Goal: Task Accomplishment & Management: Manage account settings

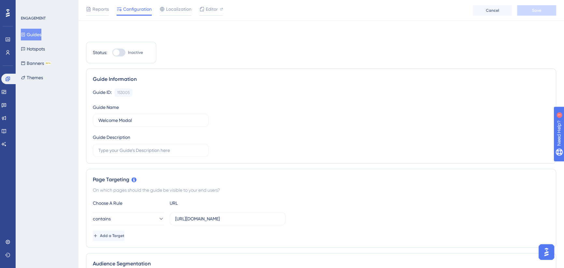
click at [117, 49] on div at bounding box center [116, 52] width 7 height 7
click at [112, 52] on input "Inactive" at bounding box center [112, 52] width 0 height 0
checkbox input "true"
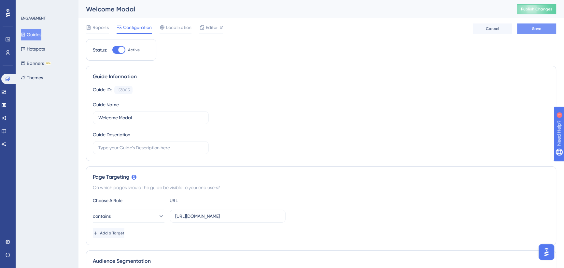
click at [528, 29] on button "Save" at bounding box center [536, 28] width 39 height 10
click at [537, 9] on span "Publish Changes" at bounding box center [536, 9] width 31 height 5
click at [39, 35] on button "Guides" at bounding box center [31, 35] width 21 height 12
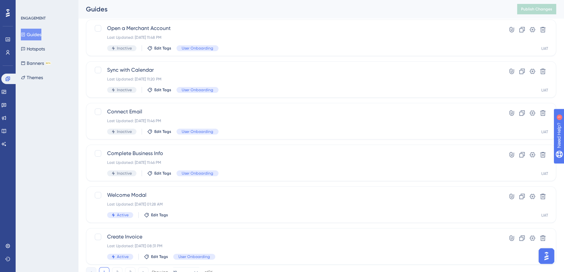
scroll to position [29, 0]
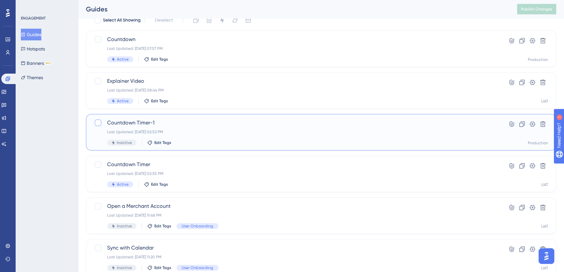
click at [96, 121] on div at bounding box center [98, 122] width 7 height 7
checkbox input "true"
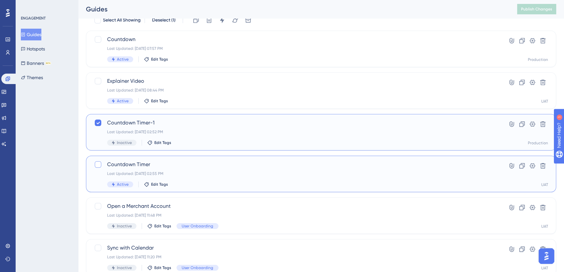
click at [98, 162] on div at bounding box center [98, 164] width 7 height 7
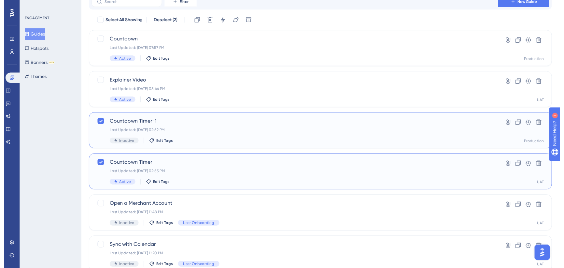
scroll to position [0, 0]
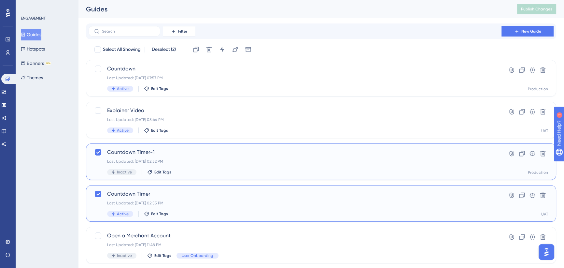
click at [97, 192] on icon at bounding box center [98, 193] width 4 height 5
click at [98, 192] on div at bounding box center [98, 193] width 7 height 7
click at [98, 194] on icon at bounding box center [98, 194] width 4 height 3
checkbox input "false"
click at [212, 49] on icon at bounding box center [209, 49] width 7 height 7
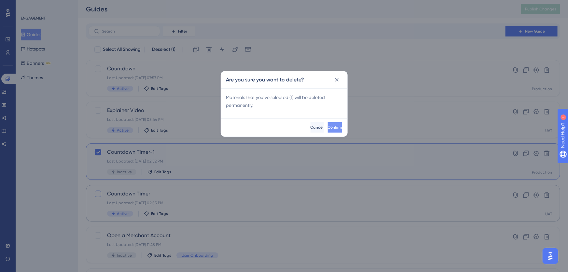
click at [331, 125] on button "Confirm" at bounding box center [335, 127] width 14 height 10
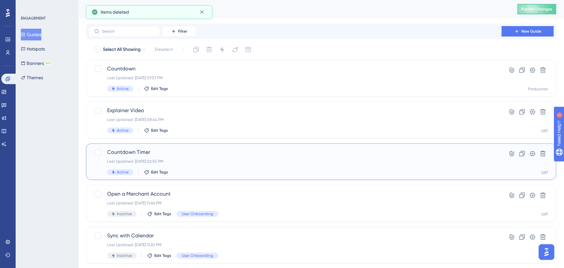
click at [184, 156] on span "Countdown Timer" at bounding box center [295, 152] width 376 height 8
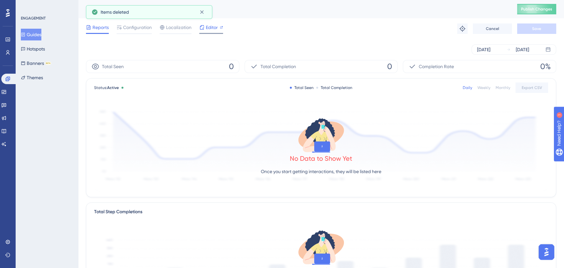
click at [208, 30] on span "Editor" at bounding box center [212, 27] width 12 height 8
click at [33, 34] on button "Guides" at bounding box center [31, 35] width 21 height 12
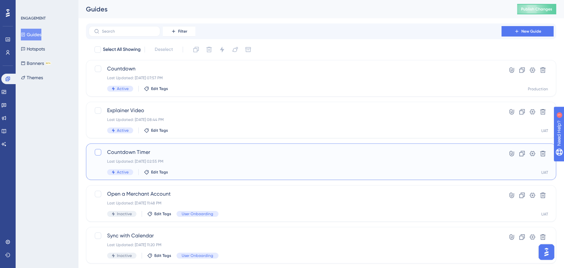
click at [96, 153] on div at bounding box center [98, 152] width 7 height 7
checkbox input "true"
click at [206, 50] on button at bounding box center [209, 49] width 10 height 10
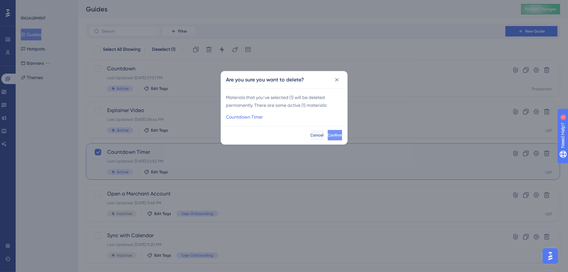
click at [328, 134] on span "Confirm" at bounding box center [335, 135] width 14 height 5
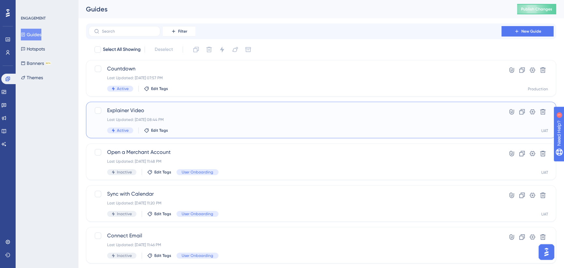
click at [192, 114] on span "Explainer Video" at bounding box center [295, 110] width 376 height 8
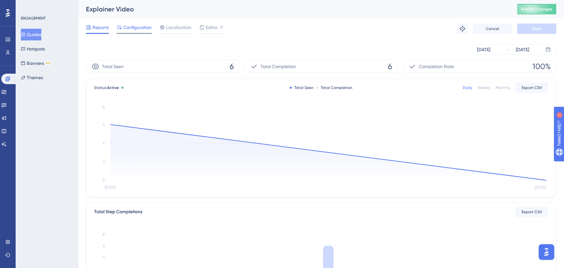
click at [130, 28] on span "Configuration" at bounding box center [137, 27] width 29 height 8
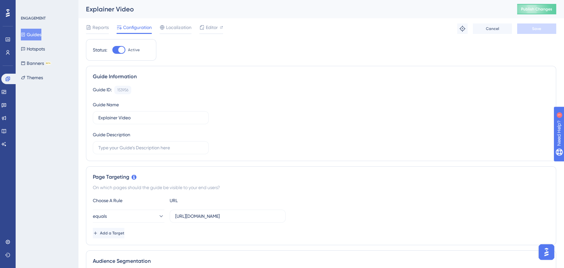
click at [114, 46] on div at bounding box center [118, 50] width 13 height 8
click at [112, 50] on input "Active" at bounding box center [112, 50] width 0 height 0
checkbox input "false"
click at [525, 30] on button "Save" at bounding box center [536, 28] width 39 height 10
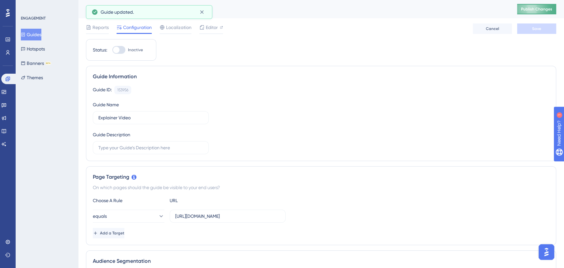
click at [535, 8] on span "Publish Changes" at bounding box center [536, 9] width 31 height 5
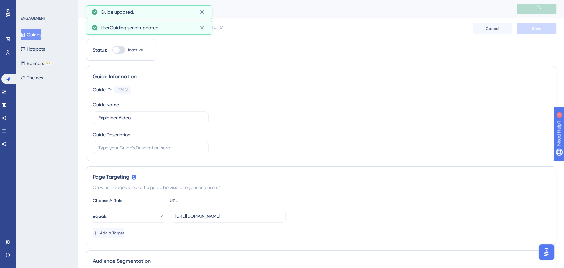
click at [32, 35] on button "Guides" at bounding box center [31, 35] width 21 height 12
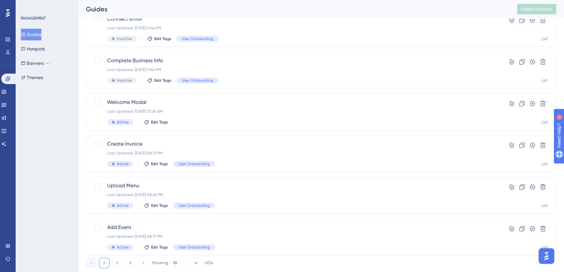
scroll to position [233, 0]
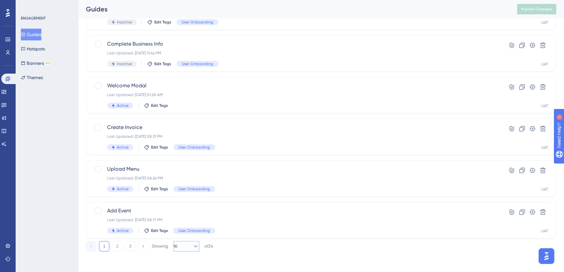
click at [177, 247] on span "10" at bounding box center [176, 246] width 4 height 5
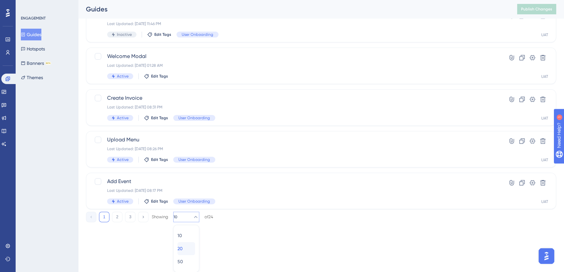
click at [186, 252] on div "20 20" at bounding box center [186, 248] width 18 height 13
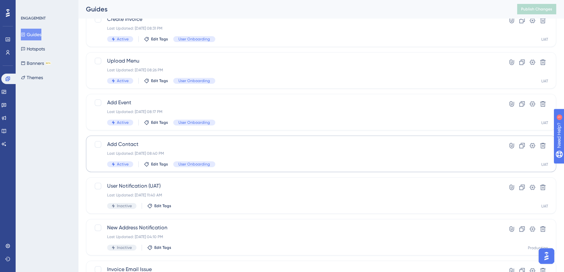
scroll to position [292, 0]
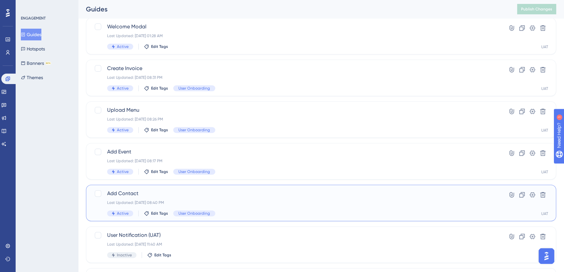
click at [170, 191] on span "Add Contact" at bounding box center [295, 193] width 376 height 8
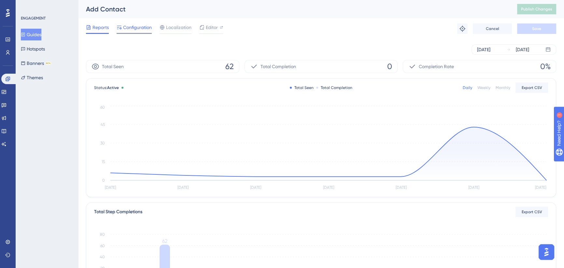
click at [141, 26] on span "Configuration" at bounding box center [137, 27] width 29 height 8
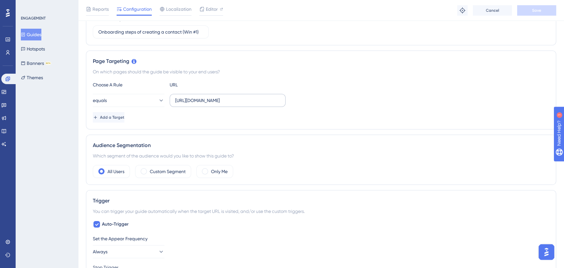
scroll to position [148, 0]
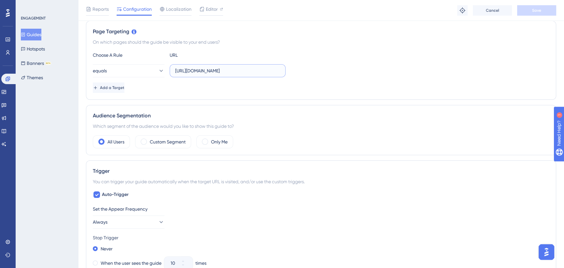
click at [226, 70] on input "[URL][DOMAIN_NAME]" at bounding box center [227, 70] width 105 height 7
drag, startPoint x: 264, startPoint y: 72, endPoint x: 322, endPoint y: 72, distance: 58.6
click at [322, 72] on div "equals [URL][DOMAIN_NAME]" at bounding box center [321, 70] width 456 height 13
click at [314, 68] on div "equals [URL][DOMAIN_NAME]" at bounding box center [321, 70] width 456 height 13
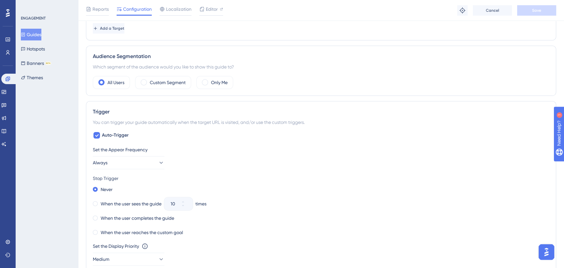
scroll to position [296, 0]
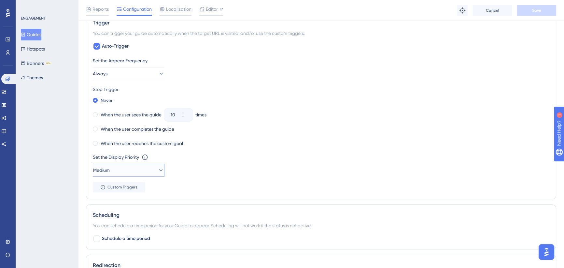
click at [158, 170] on icon at bounding box center [161, 170] width 7 height 7
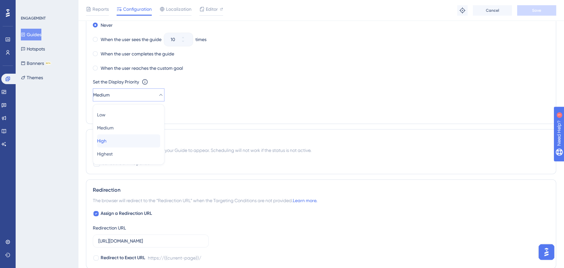
click at [116, 142] on div "High High" at bounding box center [128, 140] width 63 height 13
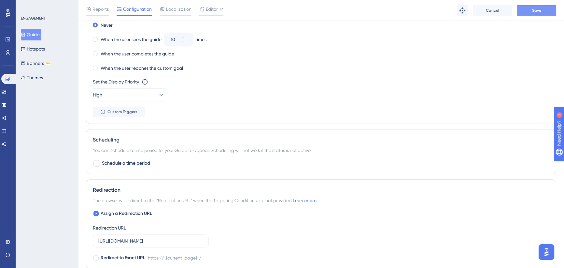
click at [531, 14] on button "Save" at bounding box center [536, 10] width 39 height 10
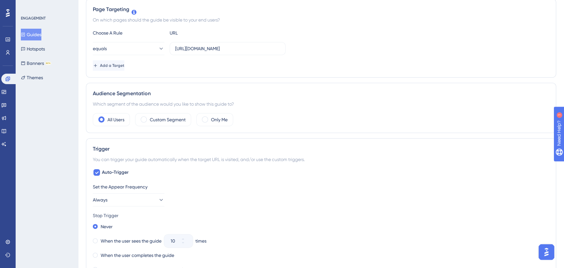
scroll to position [0, 0]
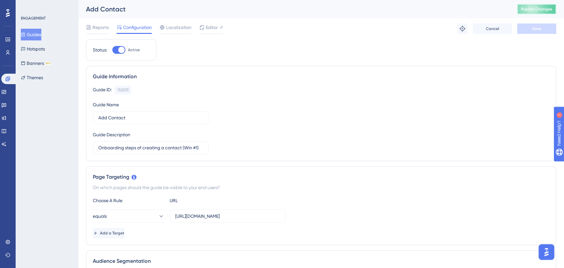
click at [534, 6] on button "Publish Changes" at bounding box center [536, 9] width 39 height 10
click at [535, 10] on span "Publish Changes" at bounding box center [536, 9] width 31 height 5
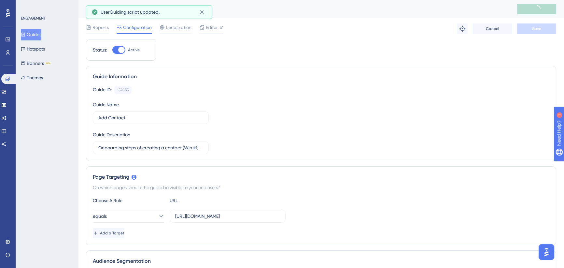
click at [32, 36] on button "Guides" at bounding box center [31, 35] width 21 height 12
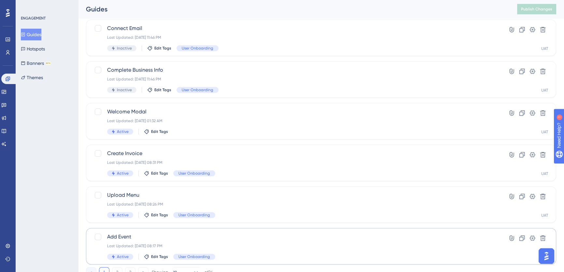
scroll to position [233, 0]
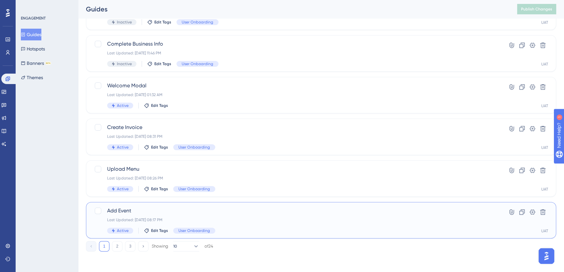
click at [128, 213] on span "Add Event" at bounding box center [295, 211] width 376 height 8
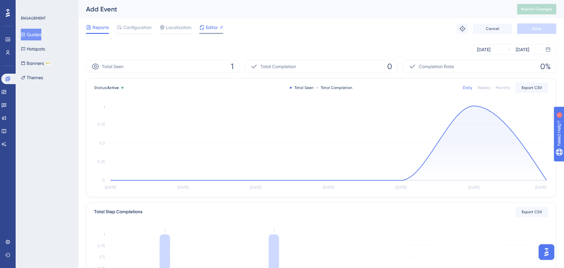
click at [210, 28] on span "Editor" at bounding box center [212, 27] width 12 height 8
click at [32, 34] on button "Guides" at bounding box center [31, 35] width 21 height 12
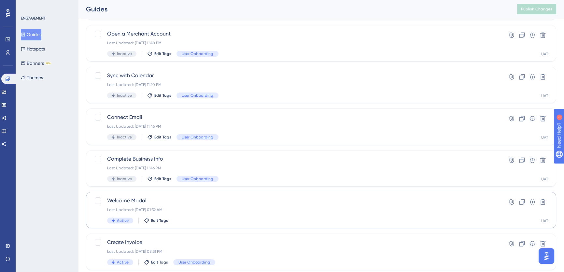
scroll to position [177, 0]
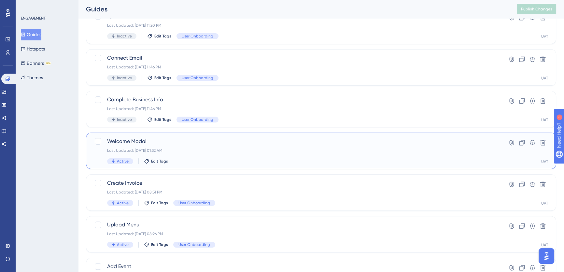
click at [179, 140] on span "Welcome Modal" at bounding box center [295, 141] width 376 height 8
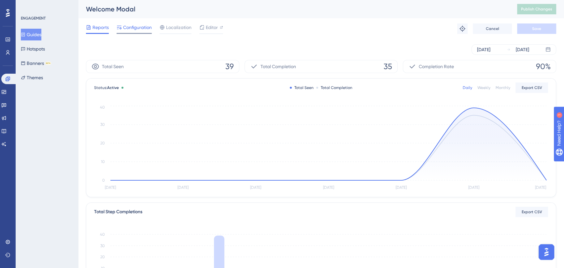
click at [145, 28] on span "Configuration" at bounding box center [137, 27] width 29 height 8
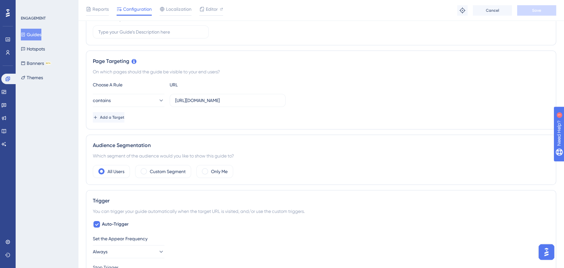
scroll to position [444, 0]
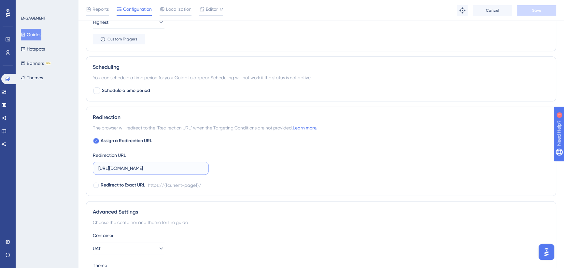
click at [188, 166] on input "[URL][DOMAIN_NAME]" at bounding box center [150, 167] width 105 height 7
drag, startPoint x: 156, startPoint y: 167, endPoint x: 238, endPoint y: 161, distance: 81.6
click at [238, 161] on div "Assign a Redirection URL Redirection URL [URL][DOMAIN_NAME] Redirect to Exact U…" at bounding box center [321, 163] width 456 height 52
click at [231, 164] on div "Assign a Redirection URL Redirection URL [URL][DOMAIN_NAME] Redirect to Exact U…" at bounding box center [321, 163] width 456 height 52
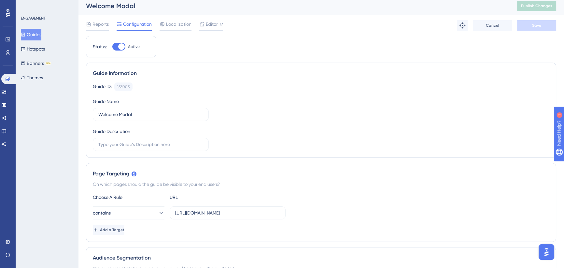
scroll to position [0, 0]
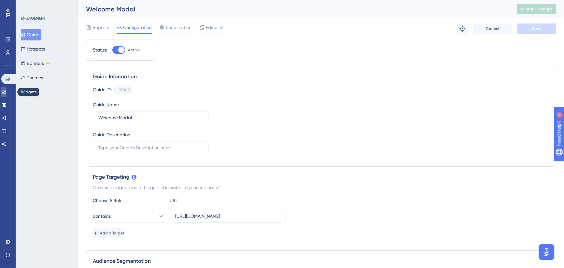
click at [7, 91] on icon at bounding box center [3, 91] width 5 height 5
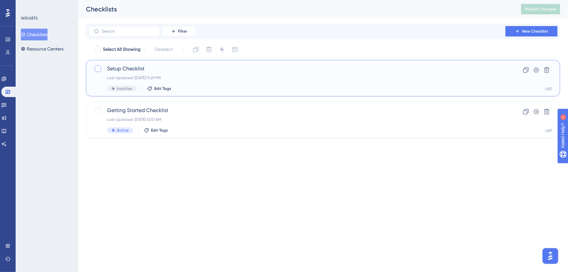
click at [96, 68] on div at bounding box center [98, 68] width 7 height 7
checkbox input "true"
click at [223, 50] on icon at bounding box center [222, 50] width 4 height 6
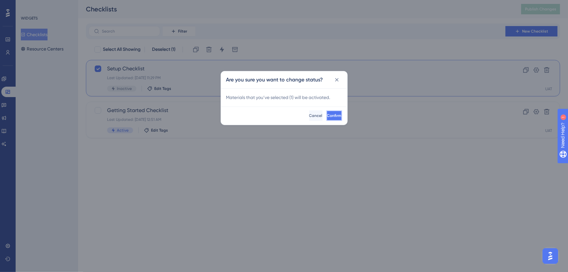
click at [329, 114] on span "Confirm" at bounding box center [334, 115] width 14 height 5
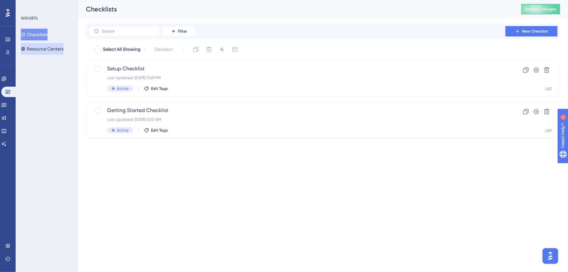
click at [50, 49] on button "Resource Centers" at bounding box center [42, 49] width 43 height 12
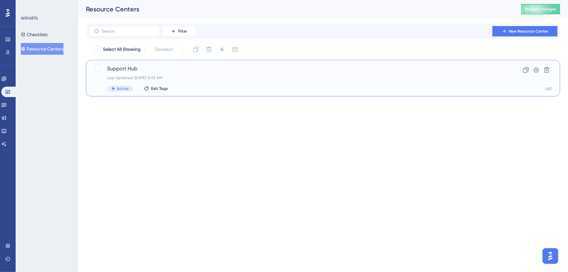
click at [203, 71] on span "Support Hub" at bounding box center [297, 69] width 380 height 8
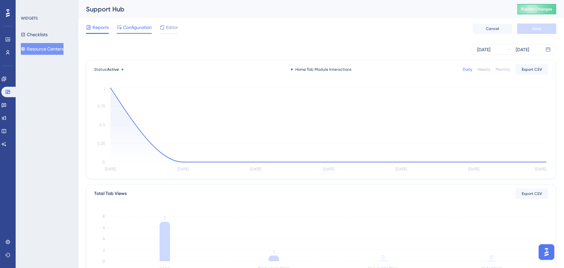
click at [126, 29] on span "Configuration" at bounding box center [137, 27] width 29 height 8
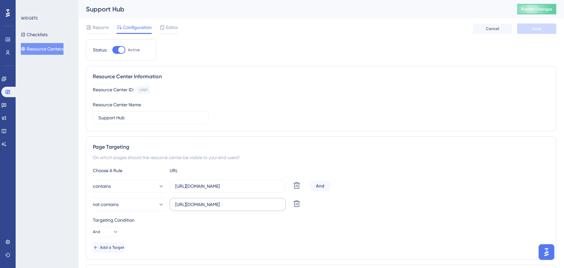
scroll to position [59, 0]
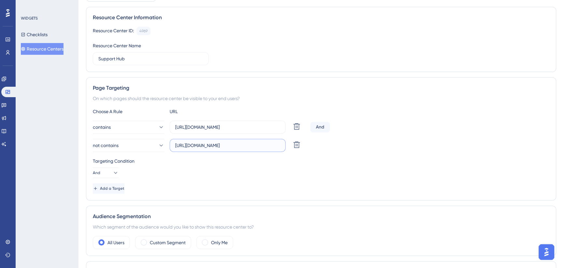
click at [305, 147] on div "not contains [URL][DOMAIN_NAME] Delete" at bounding box center [200, 145] width 215 height 13
click at [244, 147] on input "[URL][DOMAIN_NAME]" at bounding box center [227, 145] width 105 height 7
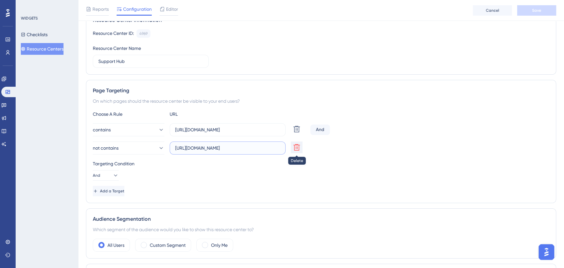
scroll to position [0, 49]
drag, startPoint x: 231, startPoint y: 146, endPoint x: 302, endPoint y: 146, distance: 71.3
click at [302, 146] on div "not contains [URL][DOMAIN_NAME] Delete" at bounding box center [200, 147] width 215 height 13
click at [244, 145] on input "[URL][DOMAIN_NAME]" at bounding box center [227, 147] width 105 height 7
click at [245, 161] on div "Targeting Condition" at bounding box center [321, 164] width 456 height 8
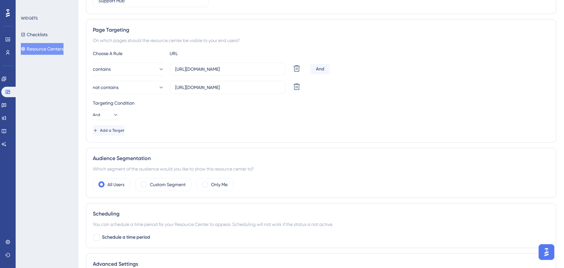
scroll to position [0, 0]
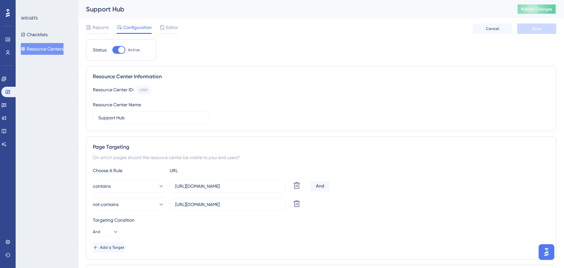
click at [535, 5] on button "Publish Changes" at bounding box center [536, 9] width 39 height 10
drag, startPoint x: 35, startPoint y: 36, endPoint x: 79, endPoint y: 59, distance: 50.4
click at [35, 35] on button "Checklists" at bounding box center [34, 35] width 27 height 12
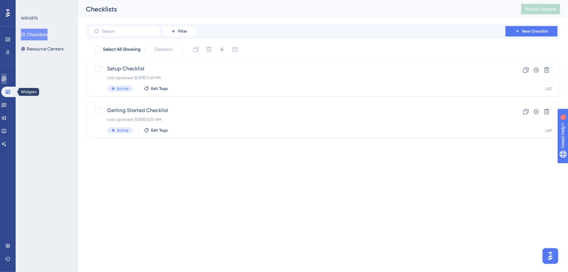
click at [6, 78] on icon at bounding box center [3, 78] width 5 height 5
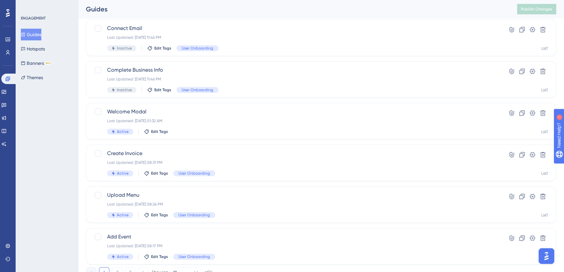
scroll to position [233, 0]
